Goal: Transaction & Acquisition: Obtain resource

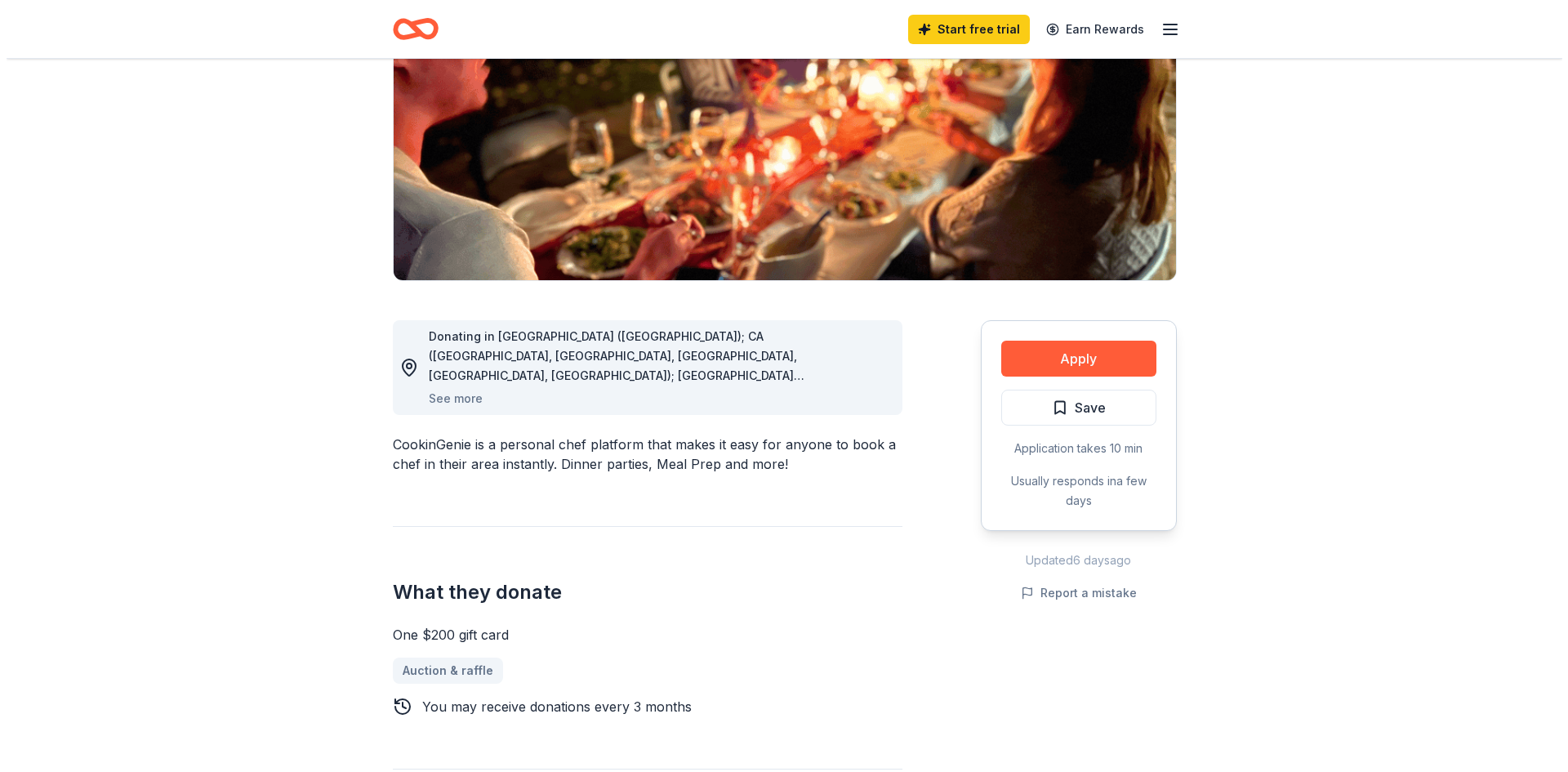
scroll to position [245, 0]
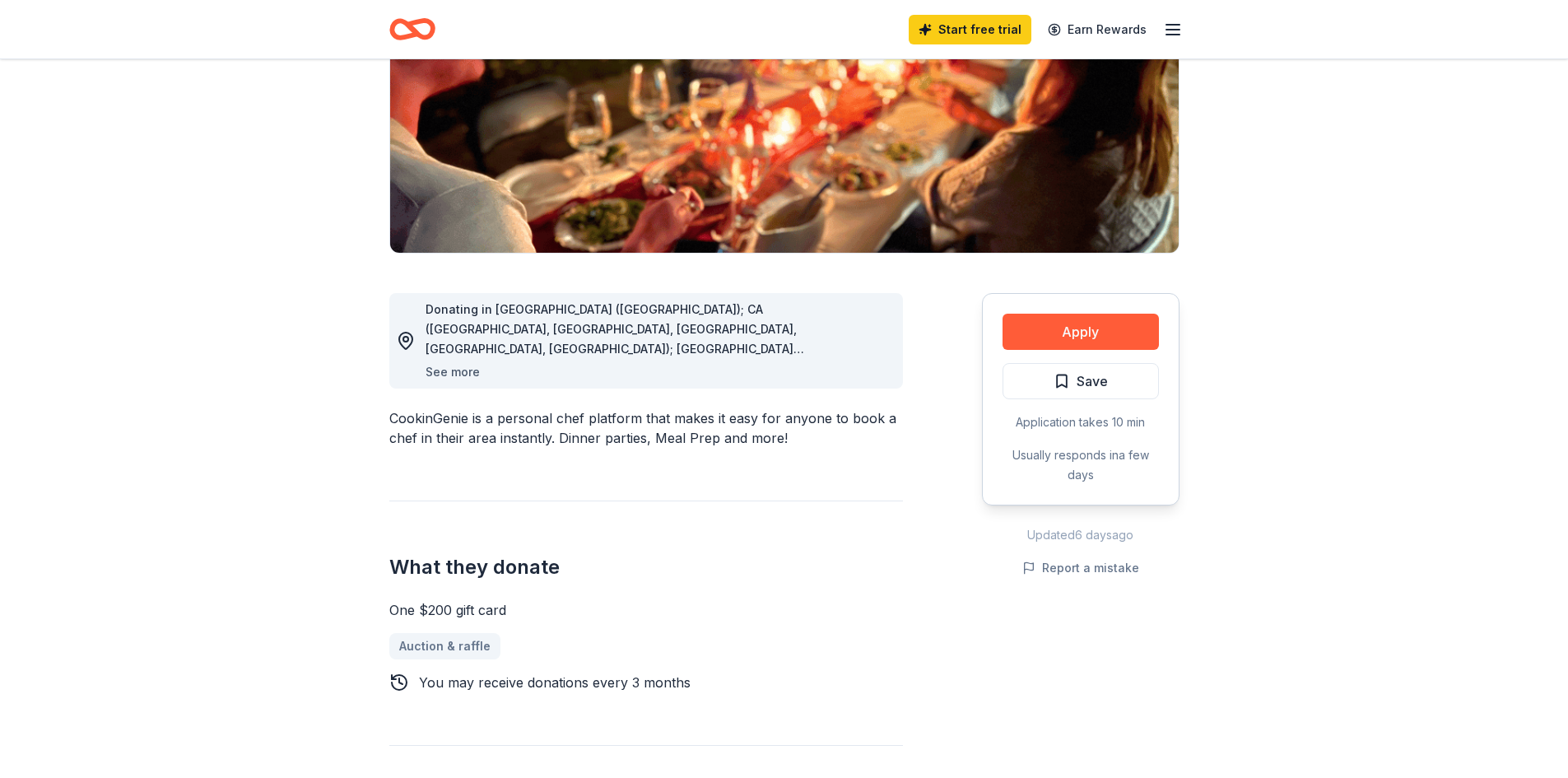
click at [431, 368] on button "See more" at bounding box center [452, 371] width 55 height 19
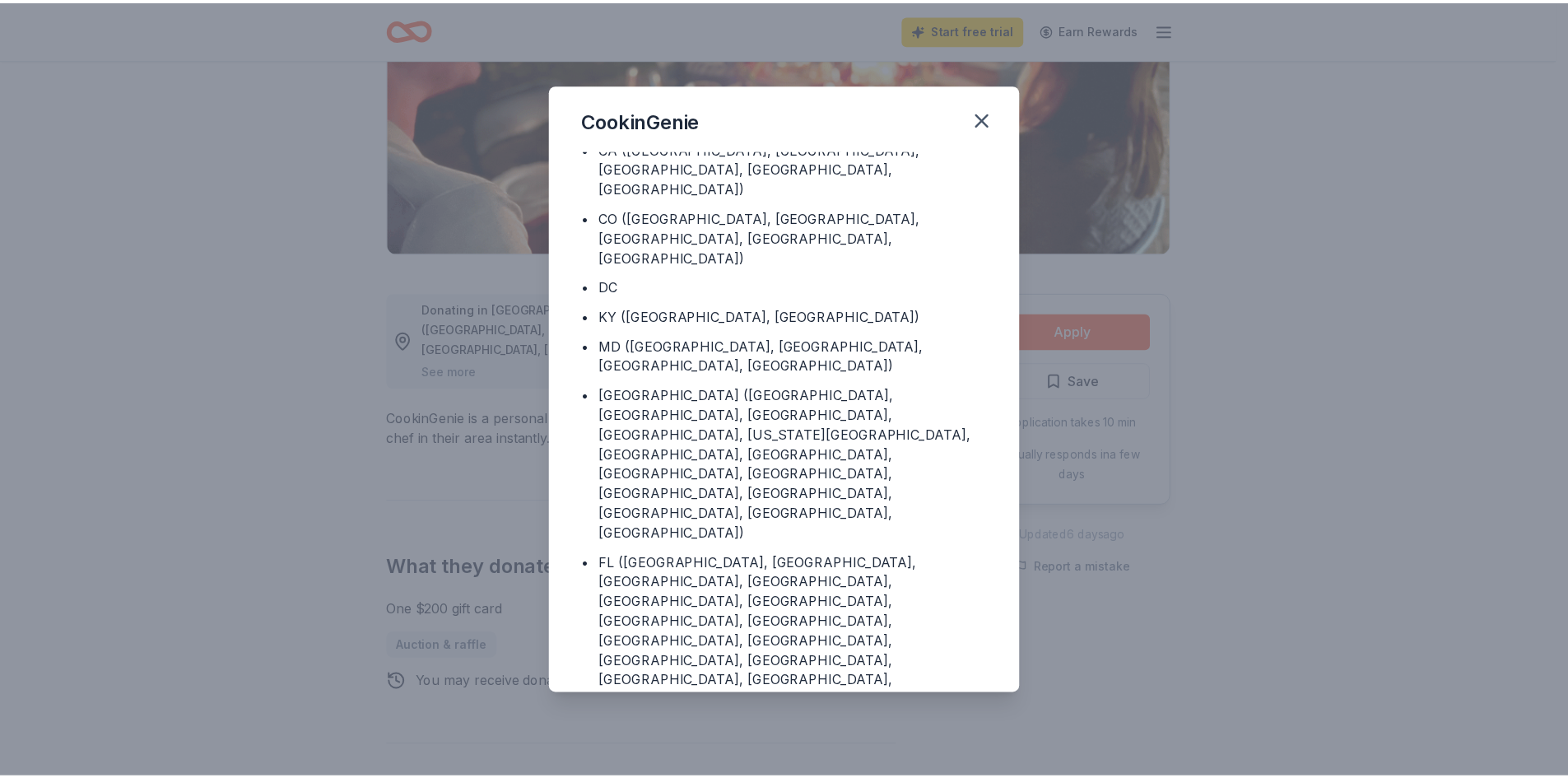
scroll to position [0, 0]
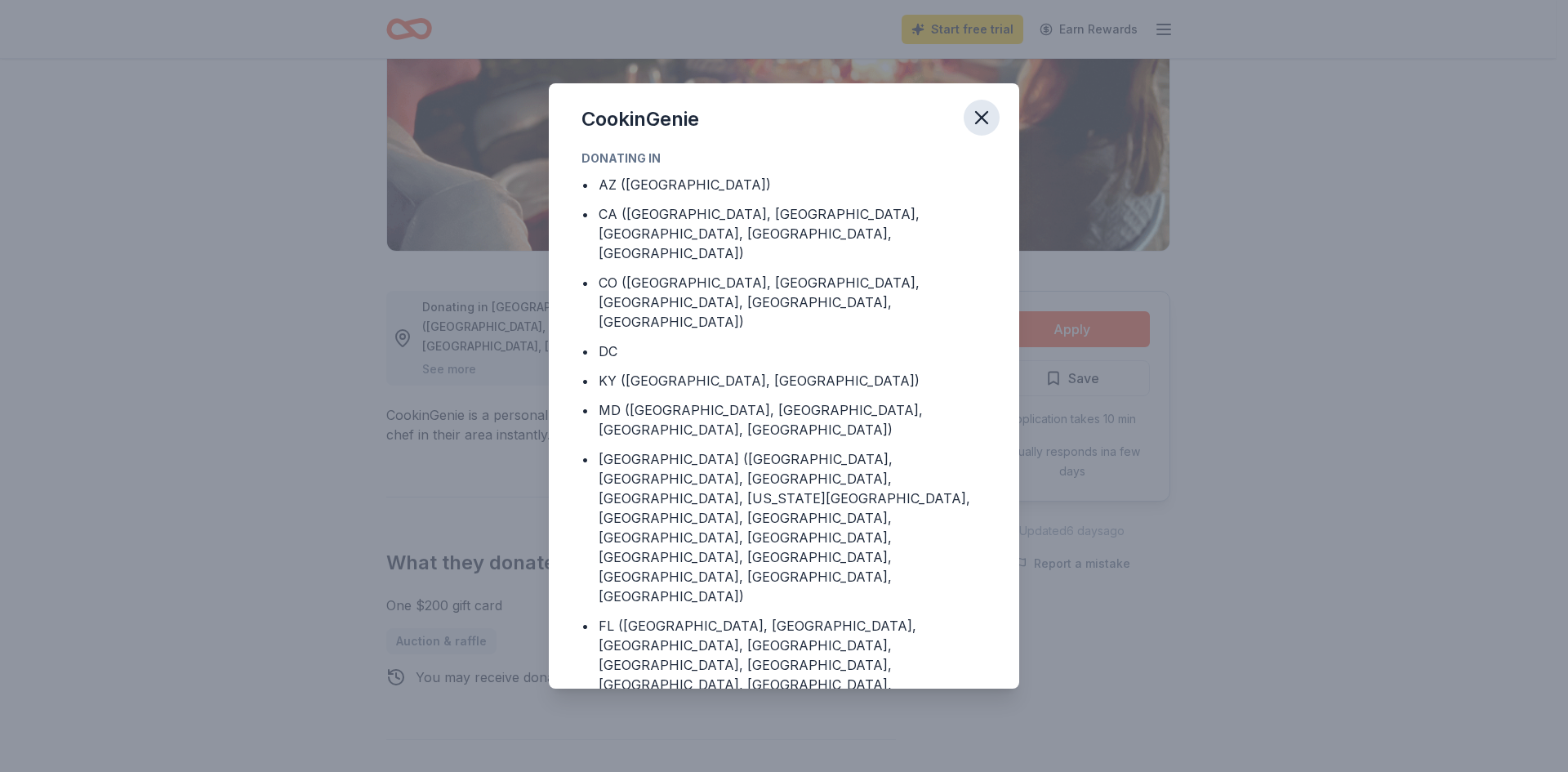
click at [983, 114] on icon "button" at bounding box center [982, 118] width 23 height 23
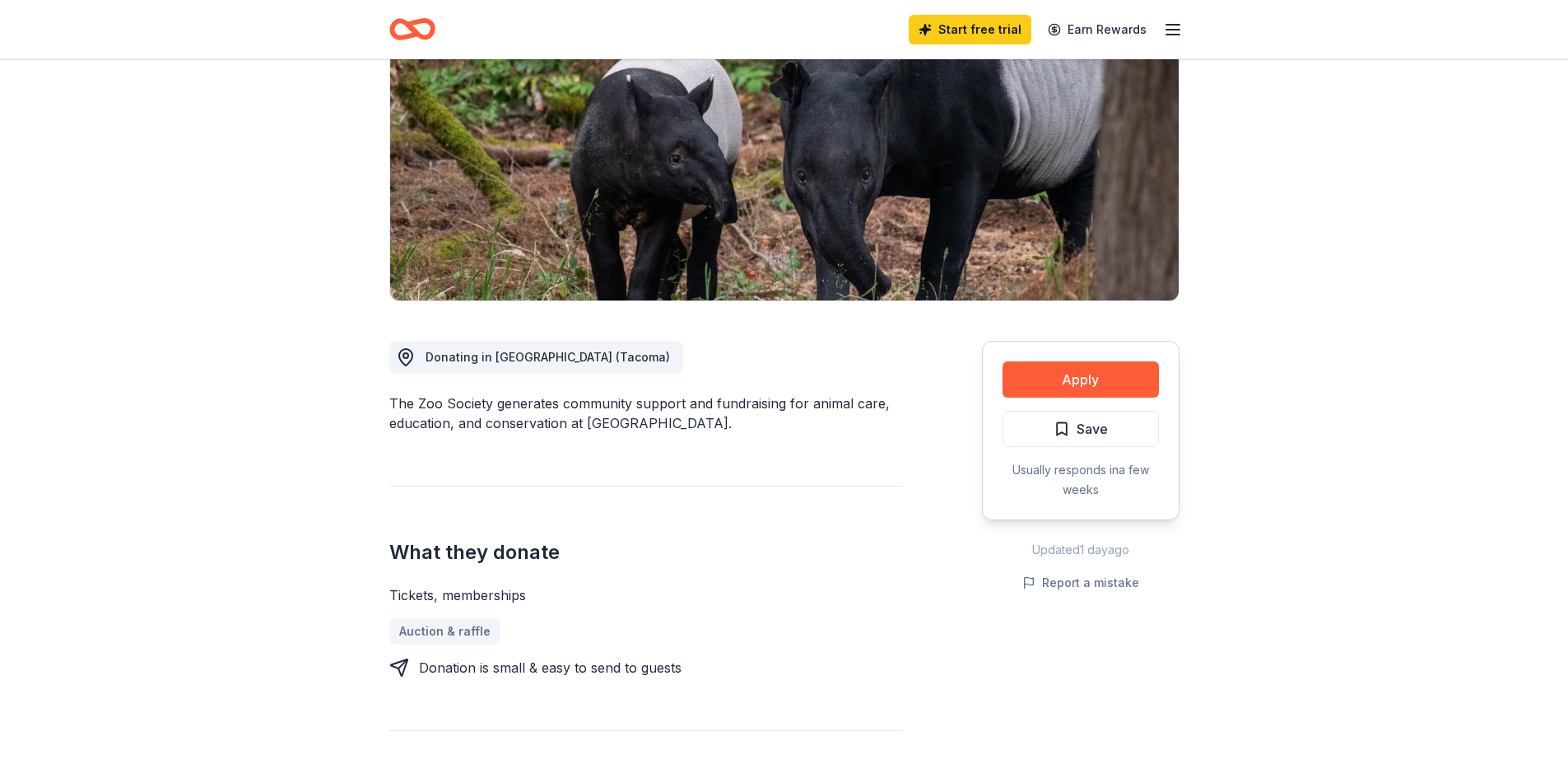
scroll to position [165, 0]
